Goal: Find specific page/section: Find specific page/section

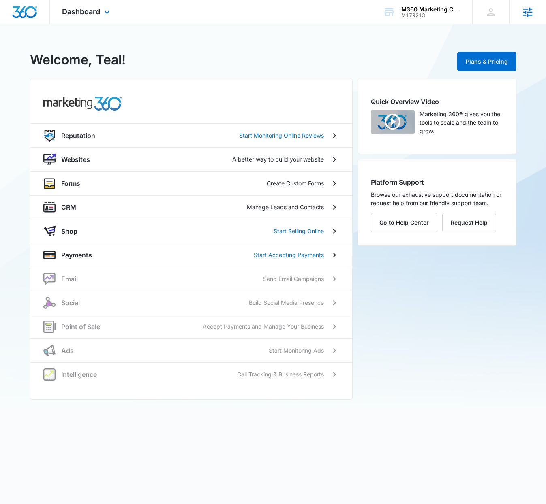
click at [526, 13] on icon at bounding box center [527, 12] width 12 height 12
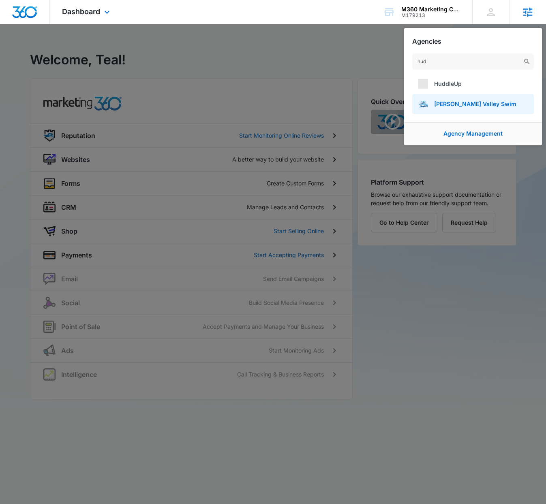
type input "hud"
click at [466, 96] on link "Hudson Valley Swim" at bounding box center [473, 104] width 122 height 20
drag, startPoint x: 376, startPoint y: 55, endPoint x: 371, endPoint y: 4, distance: 50.8
click at [376, 54] on div at bounding box center [273, 252] width 546 height 504
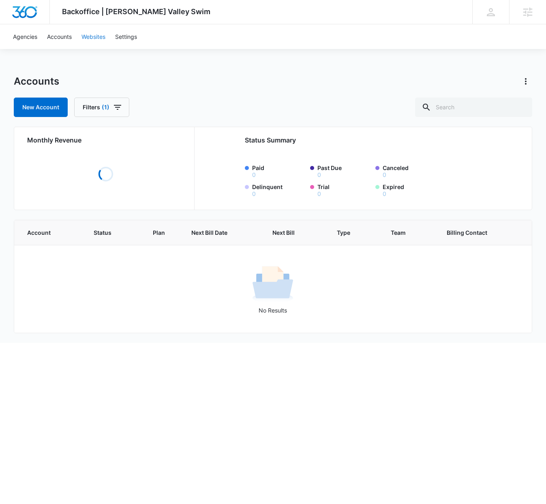
click at [91, 36] on link "Websites" at bounding box center [94, 36] width 34 height 25
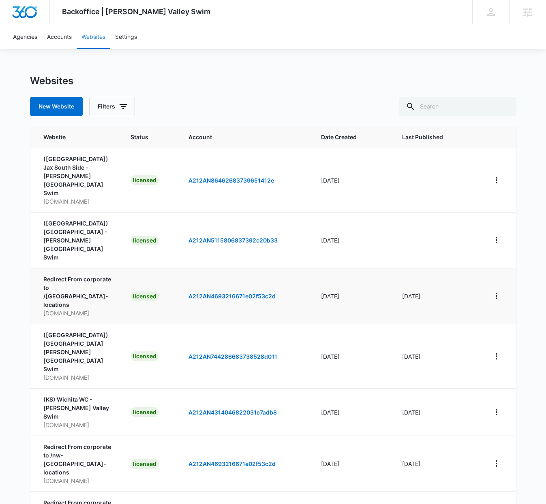
scroll to position [86, 0]
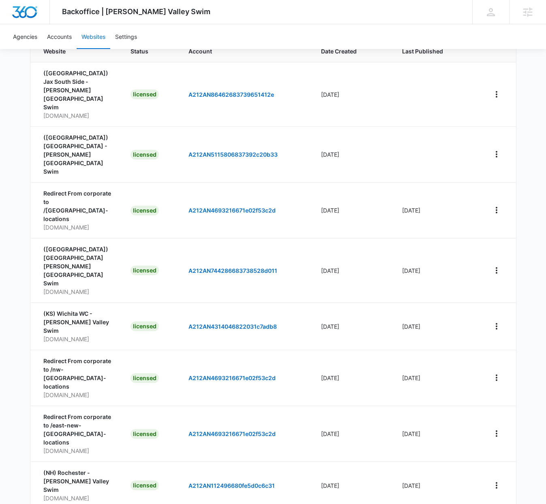
click at [370, 455] on div "100 Per Page" at bounding box center [371, 453] width 36 height 6
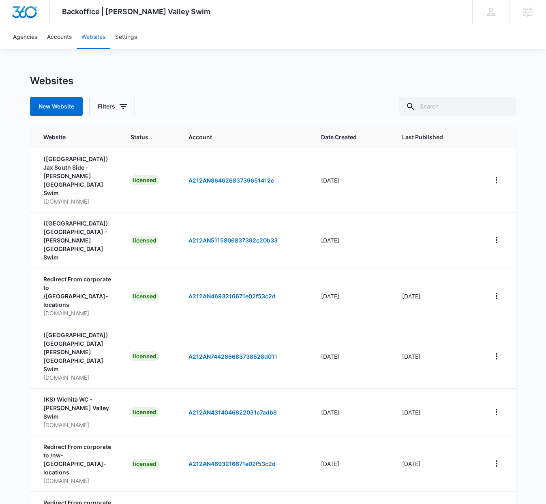
click at [295, 82] on div "Websites" at bounding box center [273, 81] width 486 height 12
